Goal: Check status

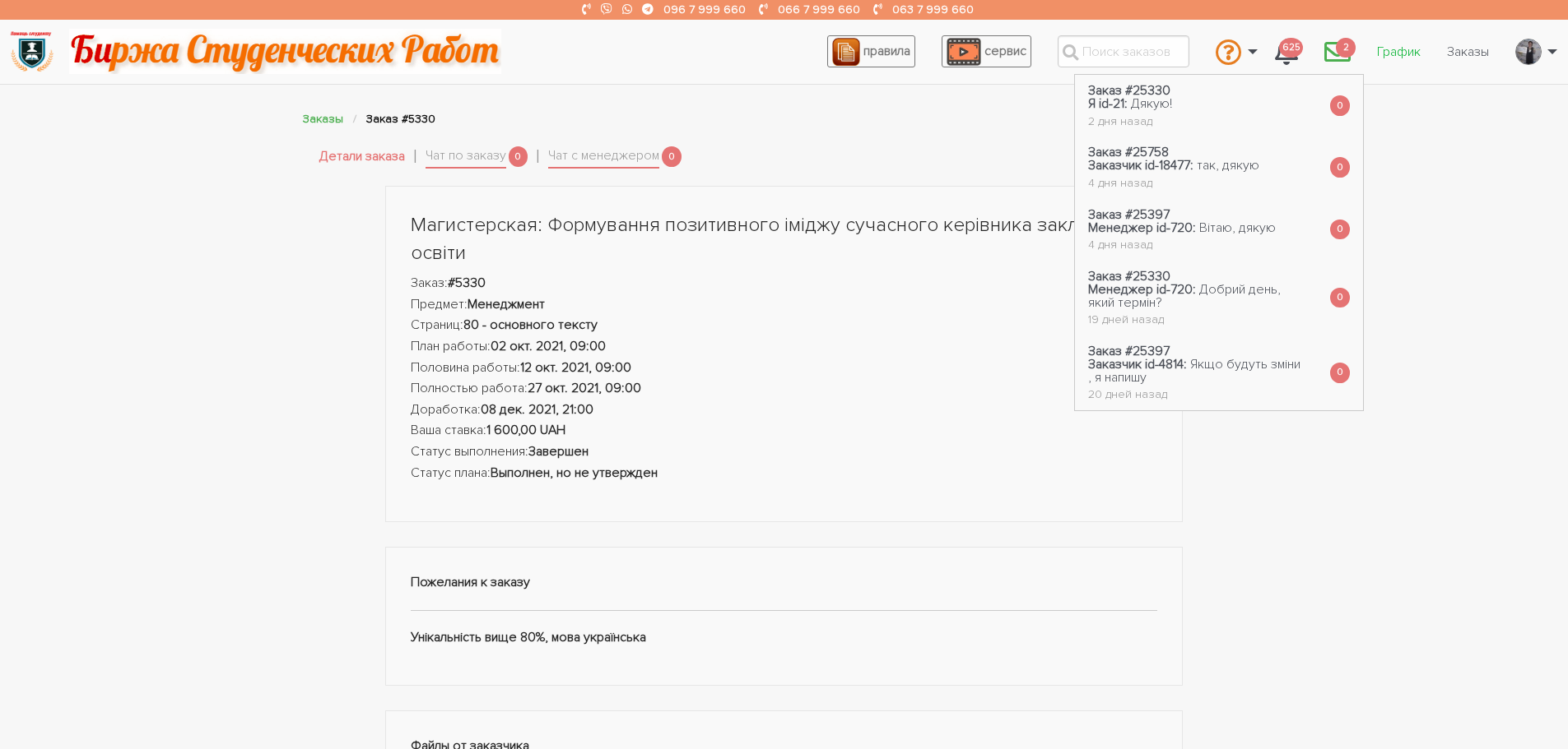
click at [1399, 51] on link "График" at bounding box center [1398, 52] width 70 height 31
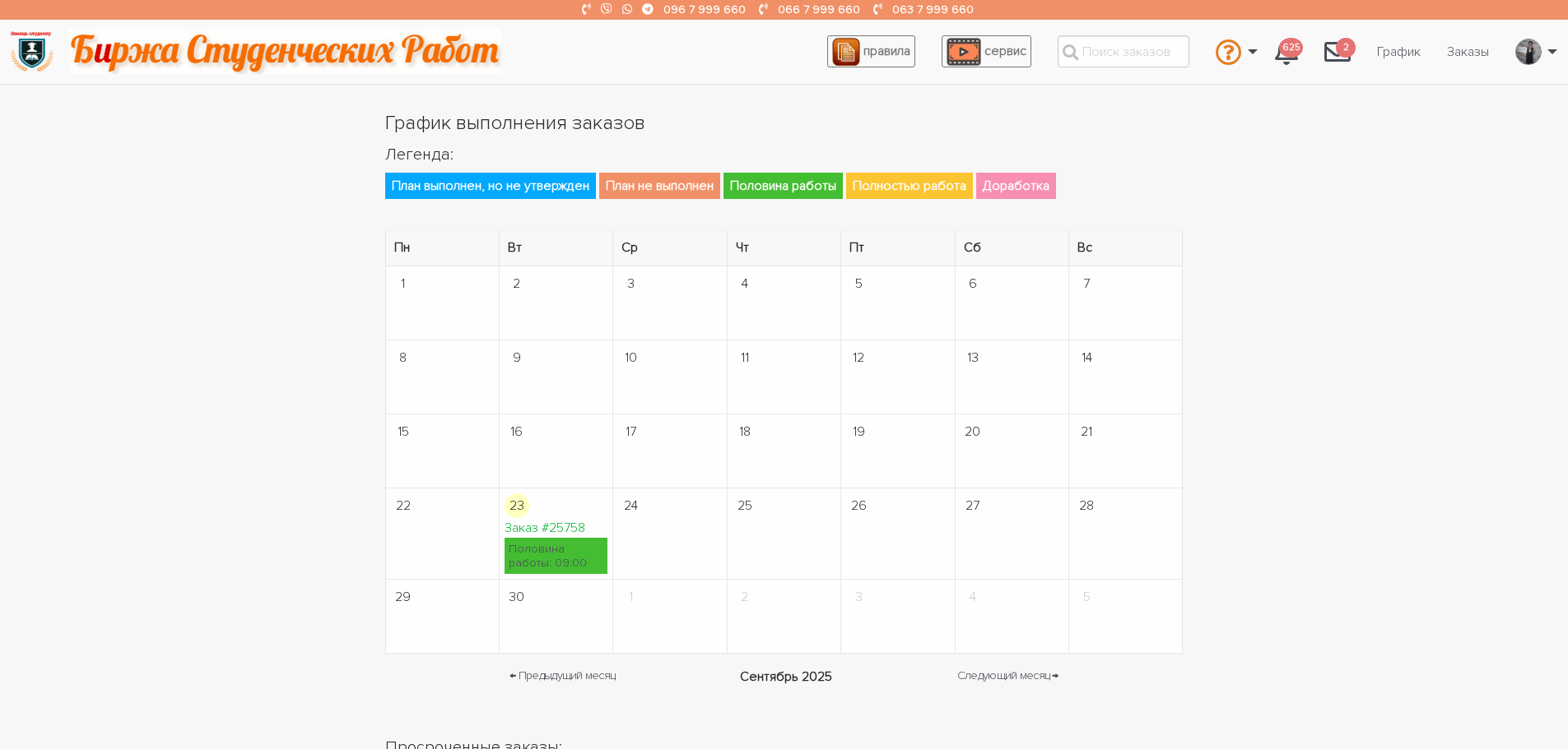
click at [544, 513] on td "23 Заказ #25758 Половина работы: 09:00" at bounding box center [555, 535] width 114 height 92
click at [548, 530] on link "Заказ #25758" at bounding box center [545, 528] width 81 height 17
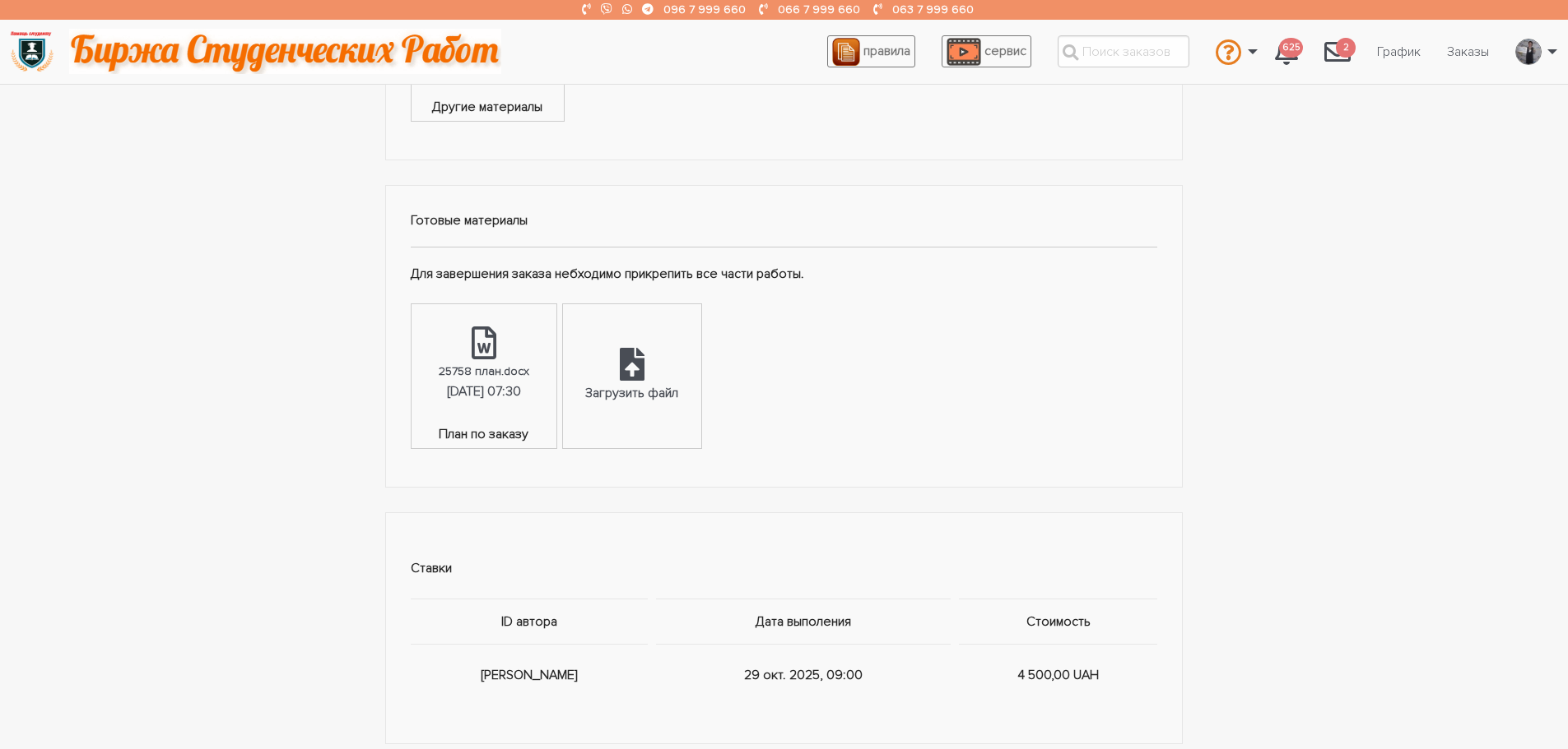
scroll to position [822, 0]
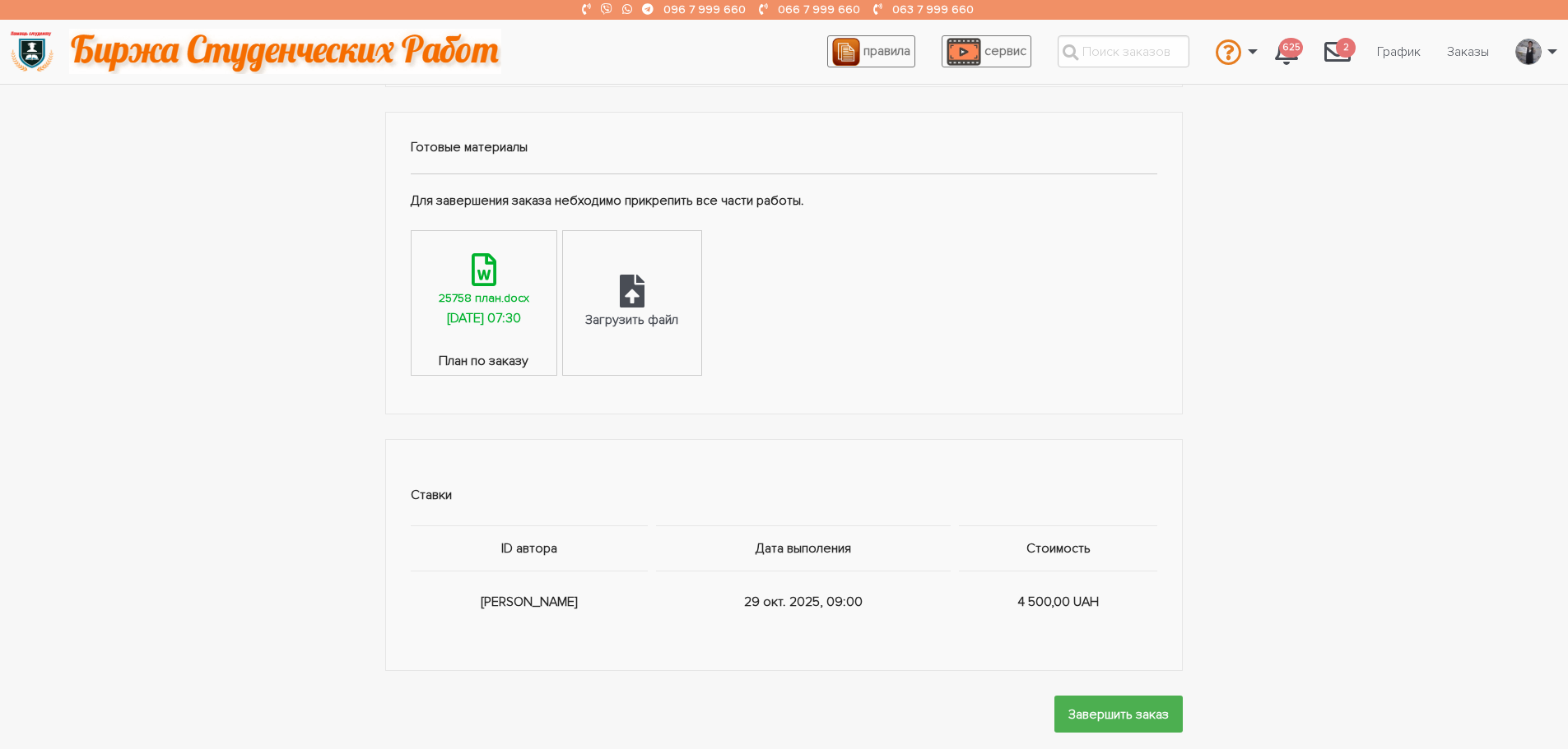
click at [479, 292] on div "25758 план.docx" at bounding box center [483, 297] width 91 height 19
